Goal: Navigation & Orientation: Understand site structure

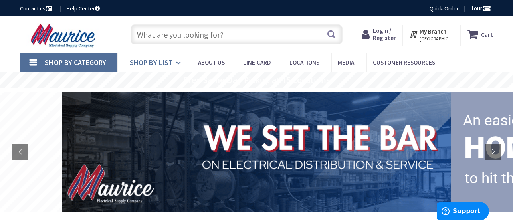
click at [150, 64] on span "Shop By List" at bounding box center [151, 62] width 43 height 9
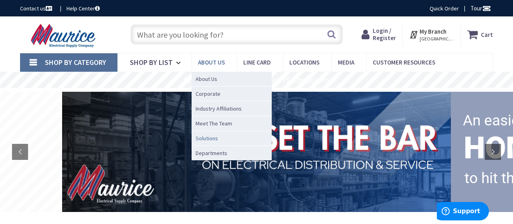
click at [208, 140] on span "Solutions" at bounding box center [206, 138] width 22 height 8
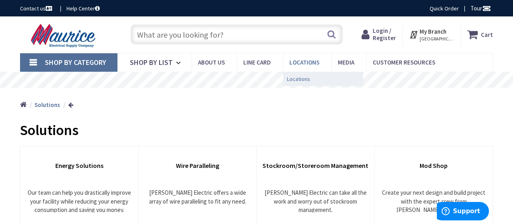
click at [300, 83] on span "Locations" at bounding box center [298, 79] width 23 height 8
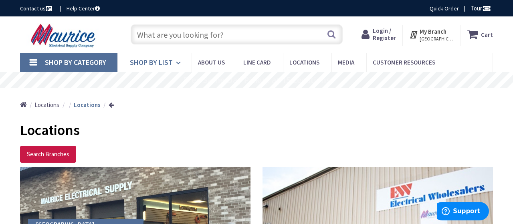
click at [176, 64] on icon at bounding box center [180, 63] width 8 height 18
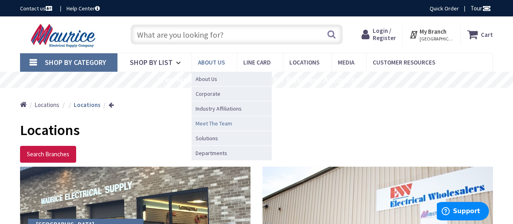
click at [216, 125] on span "Meet The Team" at bounding box center [213, 123] width 36 height 8
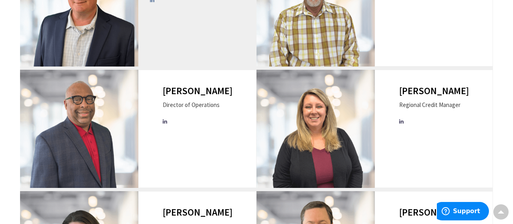
scroll to position [436, 0]
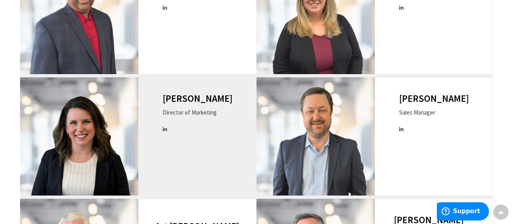
click at [168, 129] on icon at bounding box center [166, 129] width 6 height 5
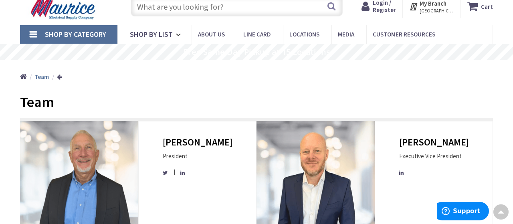
scroll to position [0, 0]
